Goal: Check status

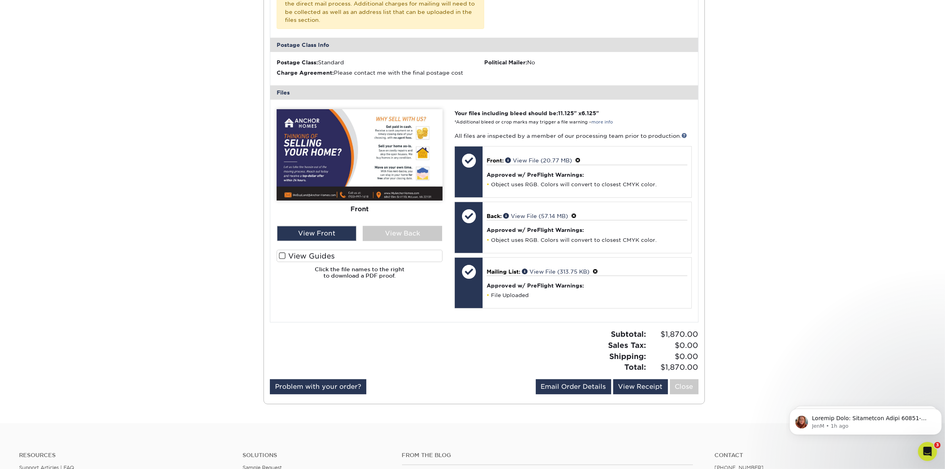
scroll to position [331, 0]
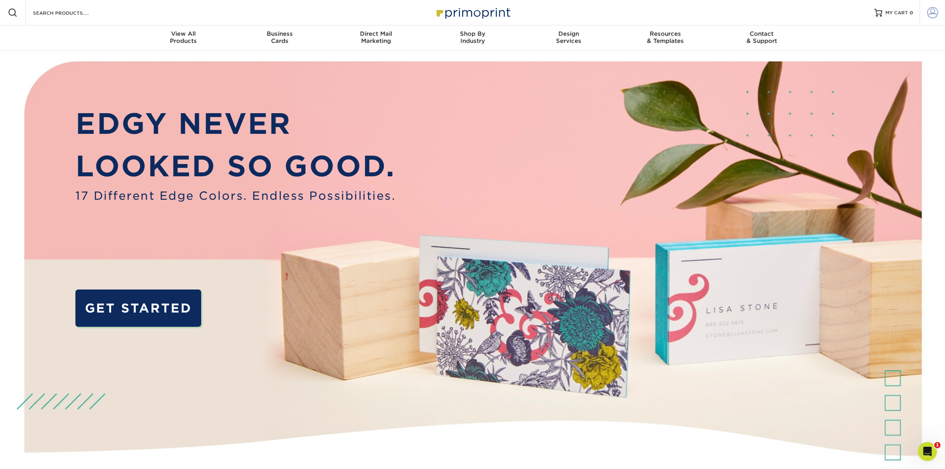
click at [927, 10] on span at bounding box center [932, 12] width 11 height 11
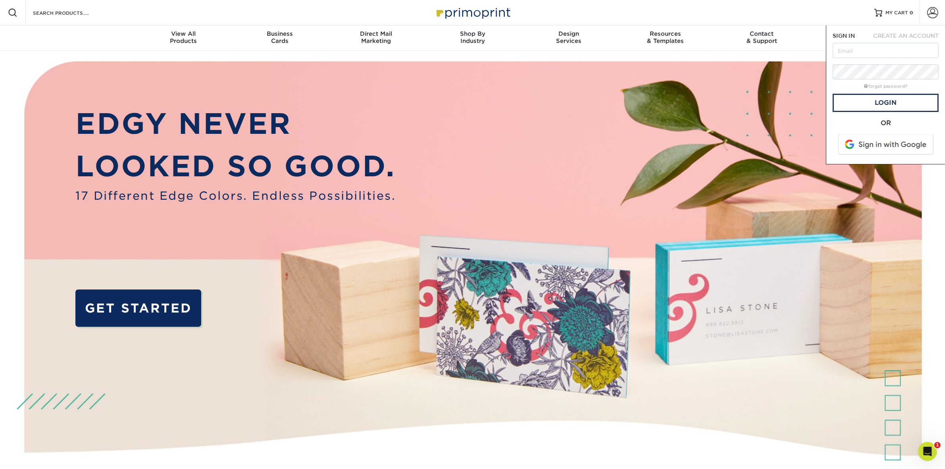
click at [872, 149] on span at bounding box center [886, 144] width 101 height 21
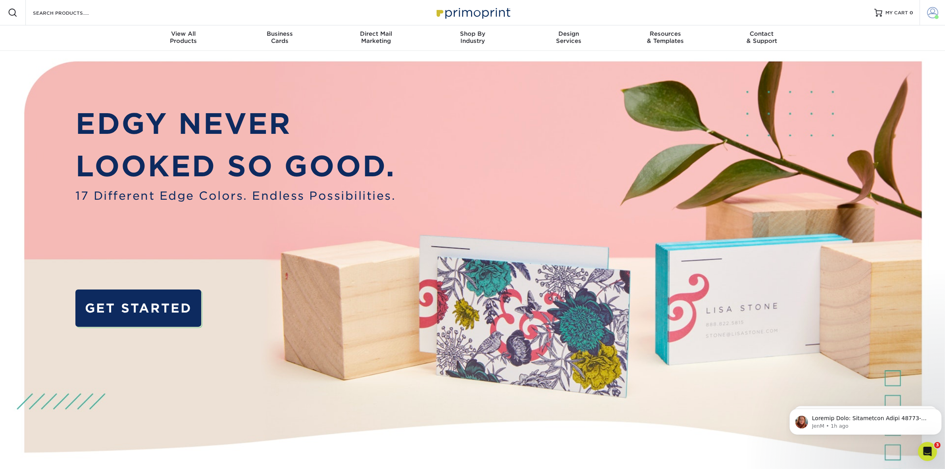
click at [934, 12] on span at bounding box center [932, 12] width 11 height 11
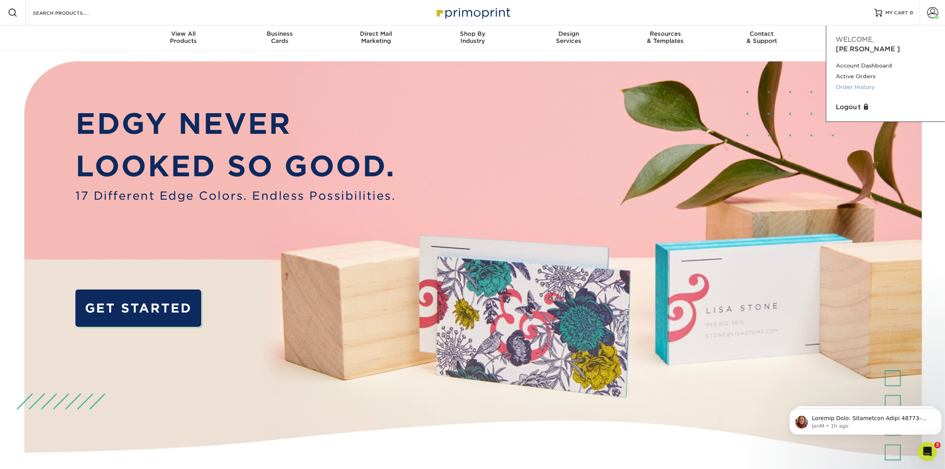
click at [869, 82] on link "Order History" at bounding box center [886, 87] width 100 height 11
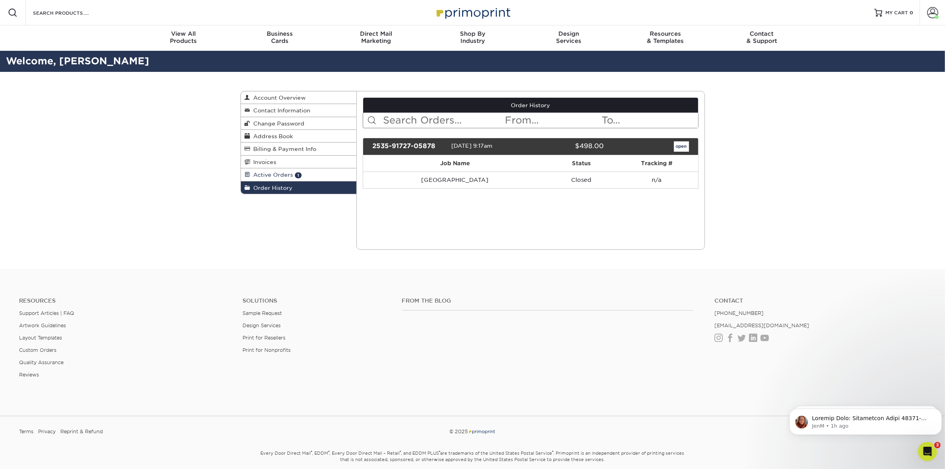
click at [289, 175] on span "Active Orders" at bounding box center [272, 175] width 43 height 6
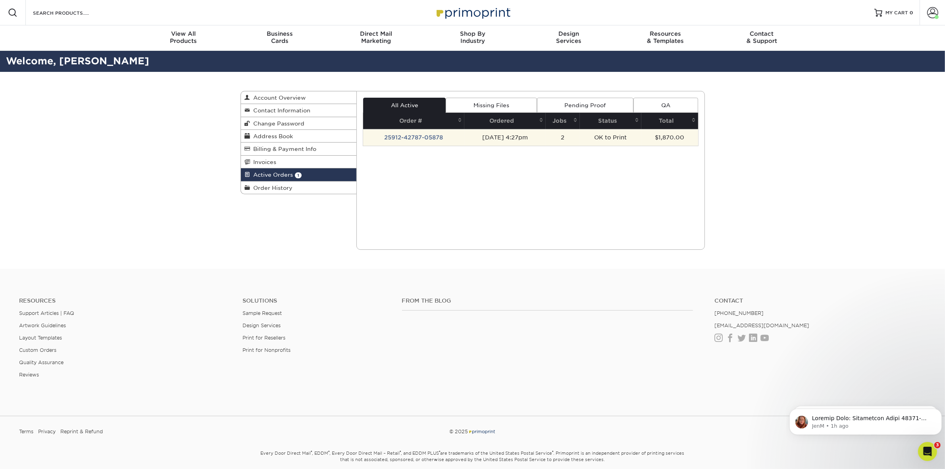
click at [567, 134] on td "2" at bounding box center [563, 137] width 34 height 17
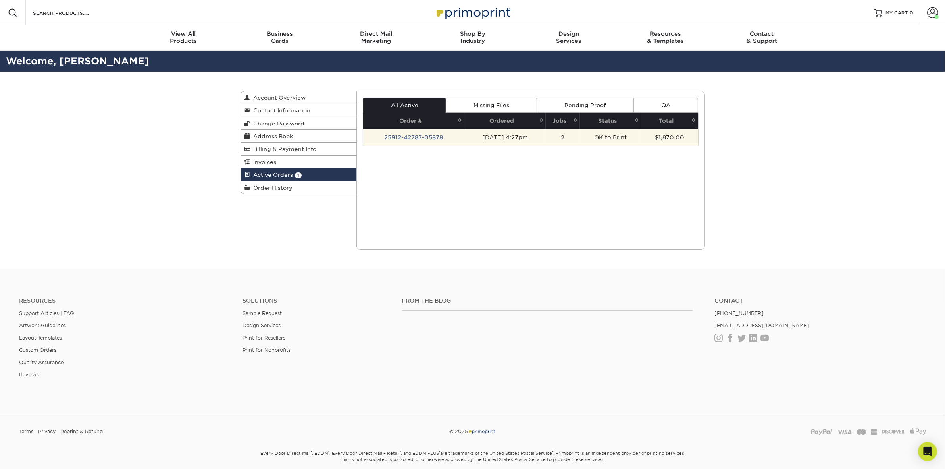
click at [621, 139] on td "OK to Print" at bounding box center [611, 137] width 62 height 17
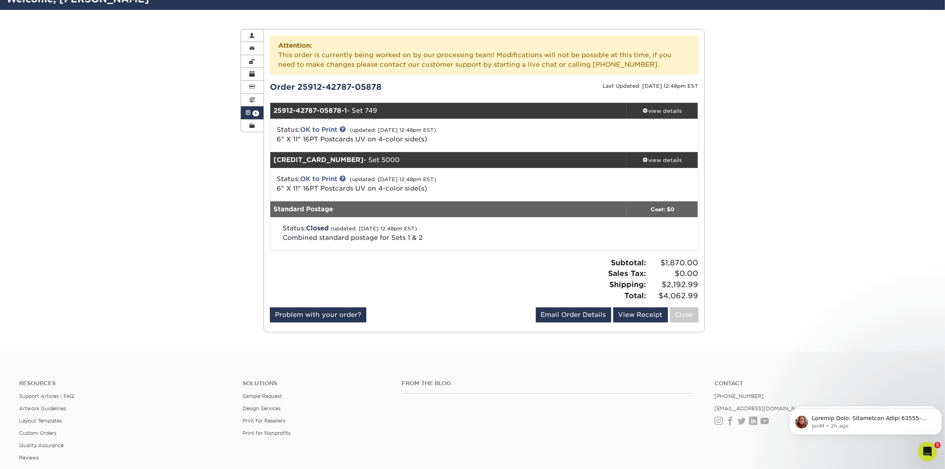
scroll to position [83, 0]
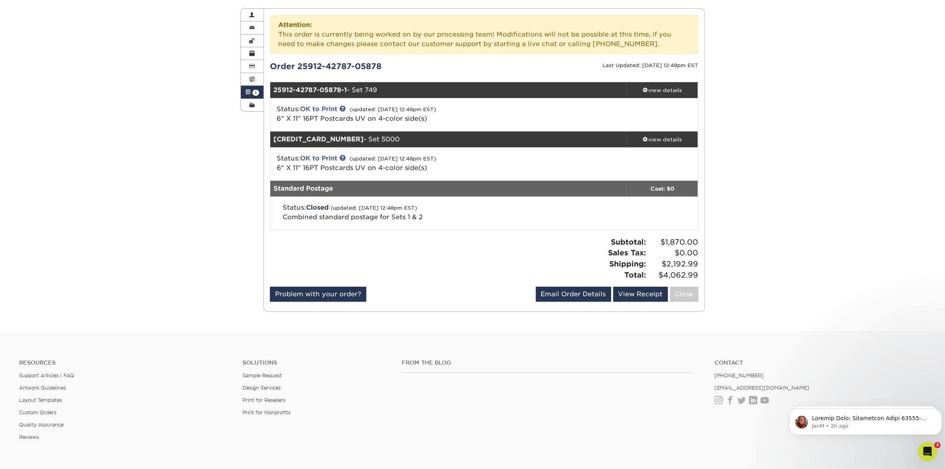
click at [243, 216] on div "Active Orders Account Overview Contact Information Change Password Address Book…" at bounding box center [473, 159] width 476 height 341
click at [330, 109] on link "OK to Print" at bounding box center [318, 109] width 37 height 8
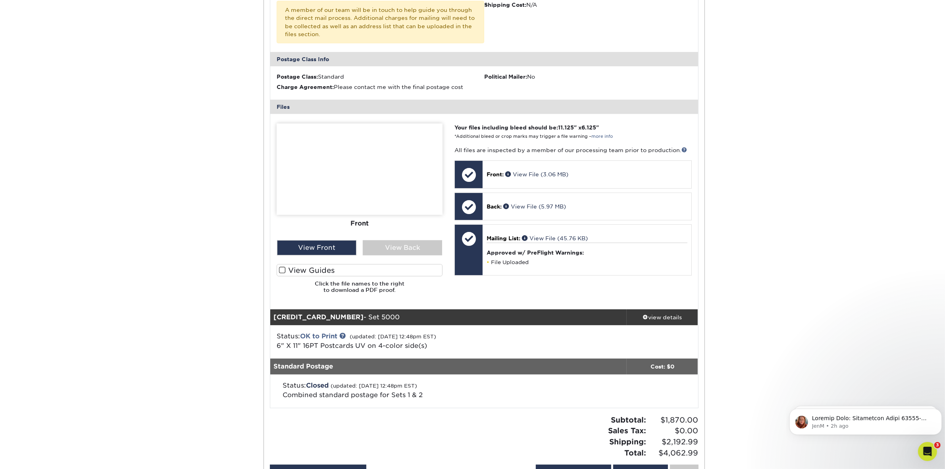
scroll to position [413, 0]
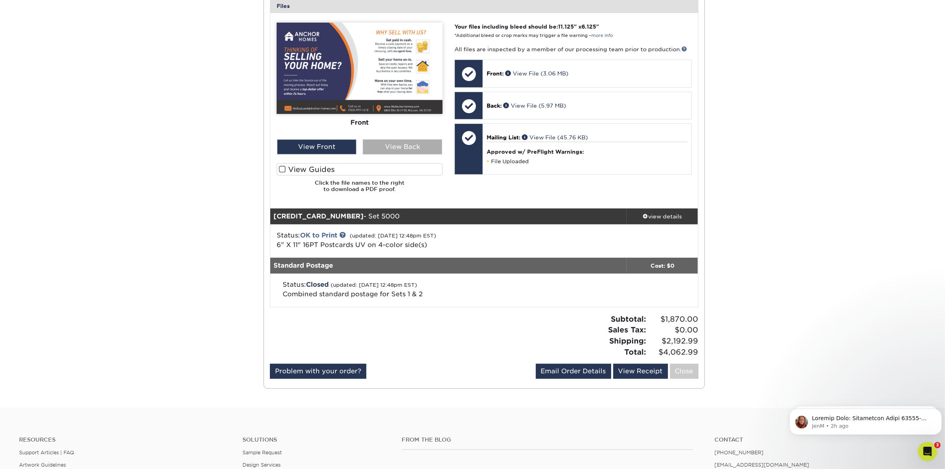
click at [401, 148] on div "View Back" at bounding box center [402, 146] width 79 height 15
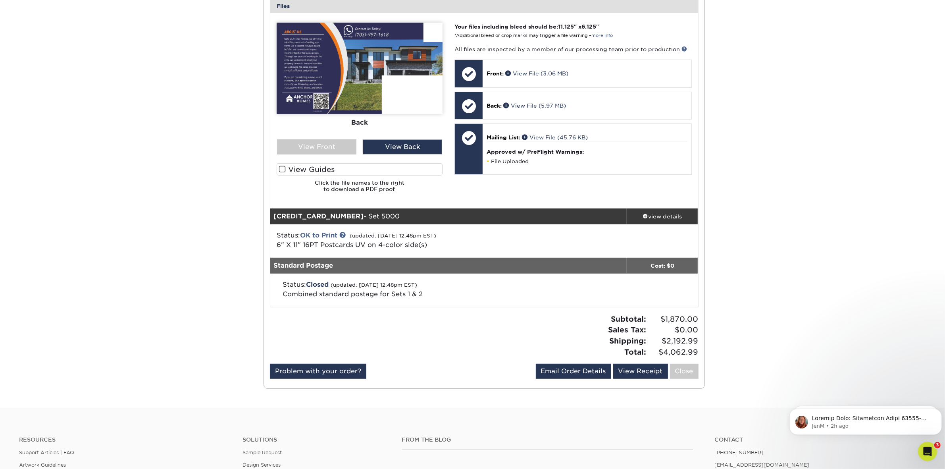
click at [397, 237] on small "(updated: [DATE] 12:48pm EST)" at bounding box center [393, 236] width 87 height 6
click at [669, 215] on div "view details" at bounding box center [662, 216] width 71 height 8
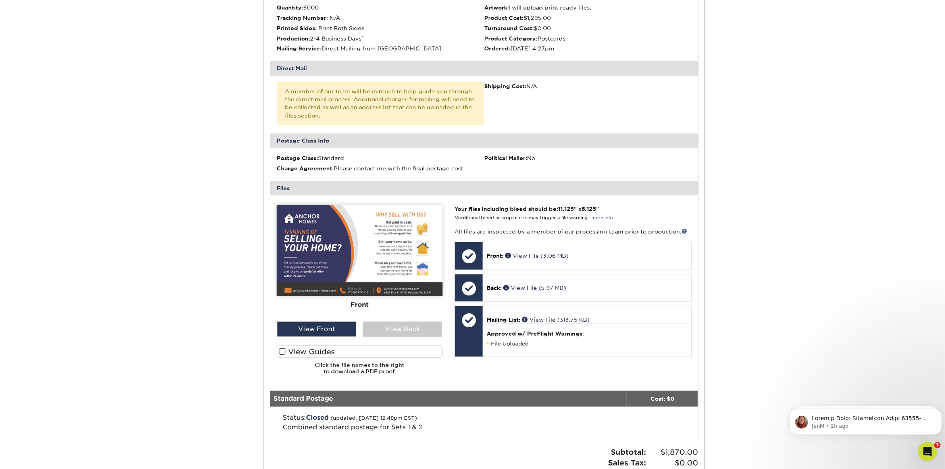
scroll to position [744, 0]
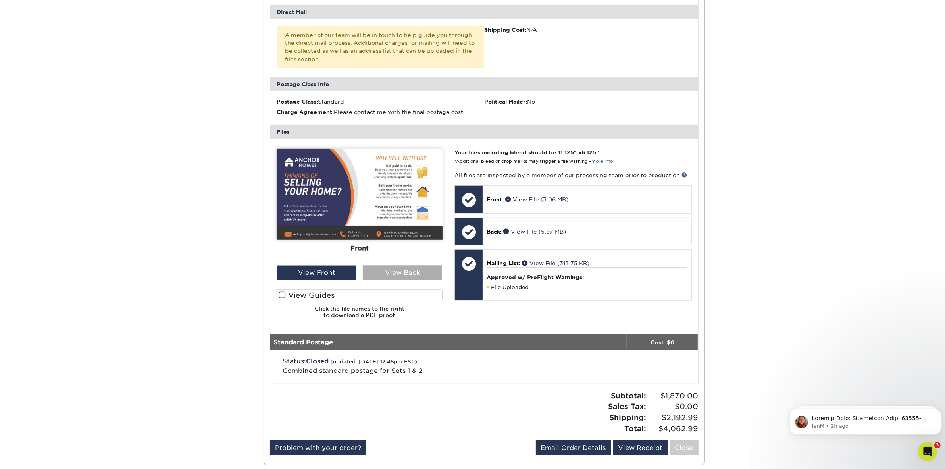
click at [401, 270] on div "View Back" at bounding box center [402, 272] width 79 height 15
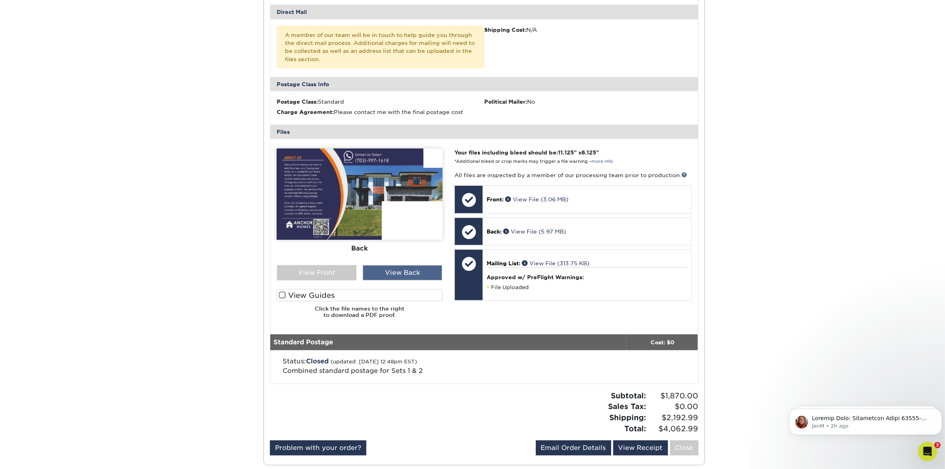
scroll to position [993, 0]
